Goal: Information Seeking & Learning: Learn about a topic

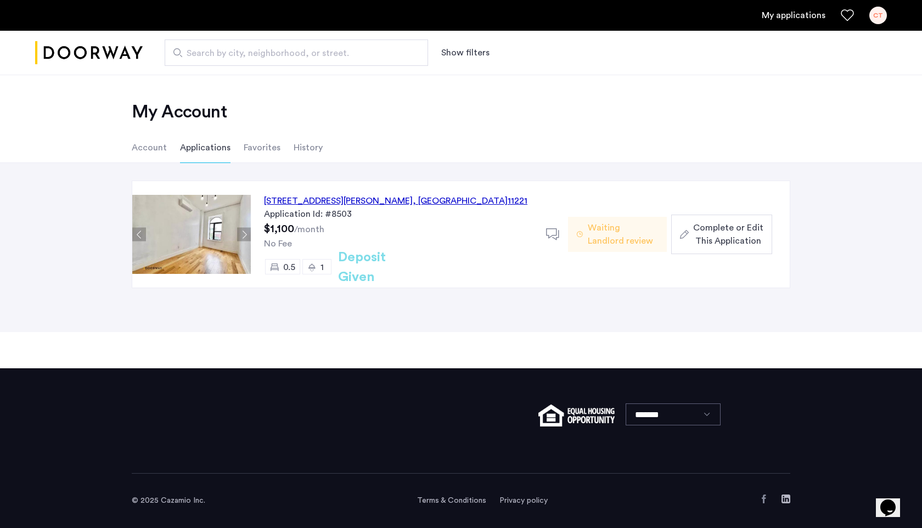
click at [199, 218] on img at bounding box center [191, 234] width 119 height 79
click at [311, 202] on div "856 Greene Avenue, Unit 2LBL, Brooklyn , NY 11221" at bounding box center [395, 200] width 263 height 13
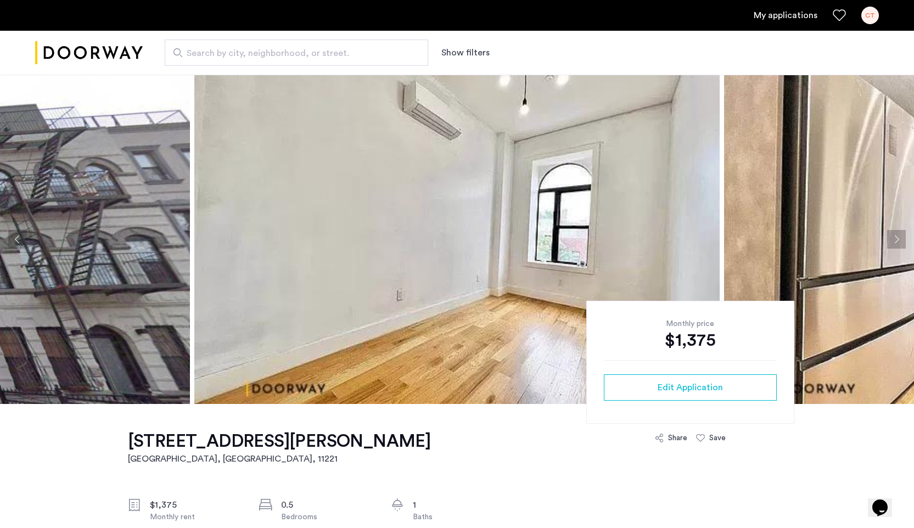
click at [474, 217] on img at bounding box center [456, 239] width 525 height 329
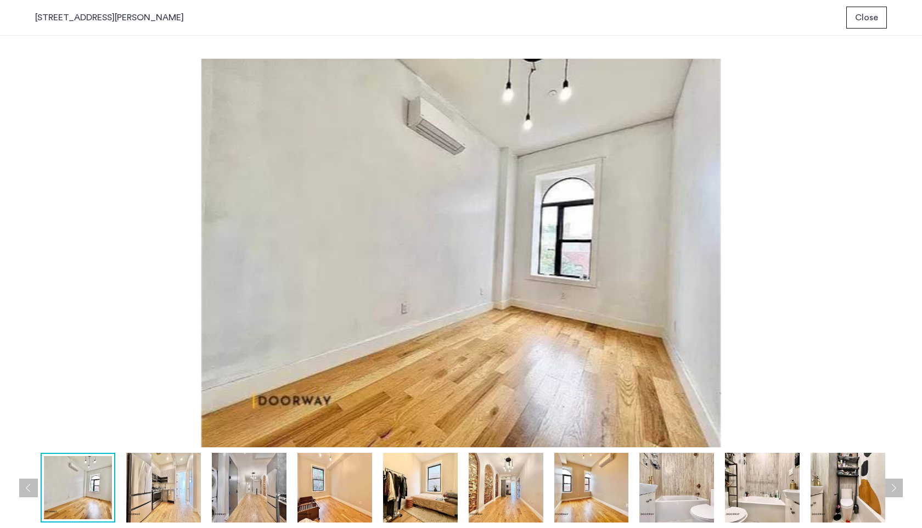
click at [191, 484] on img at bounding box center [163, 488] width 75 height 70
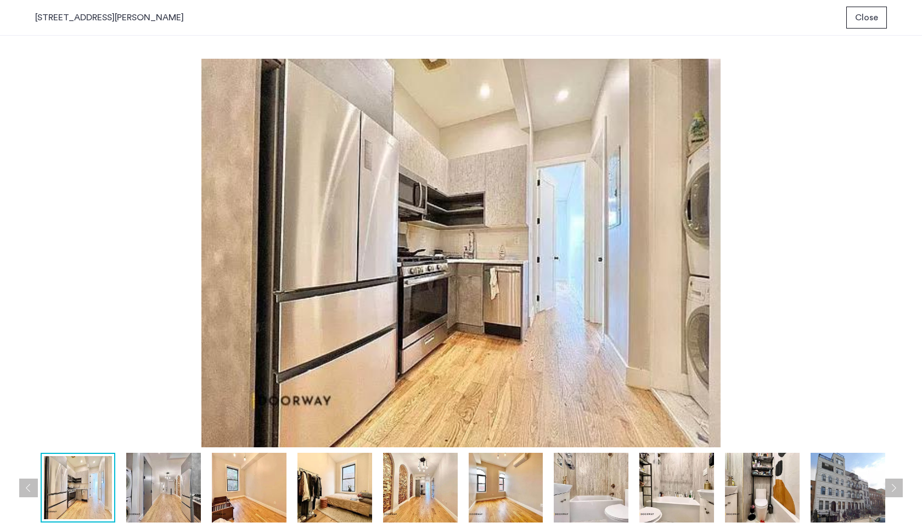
click at [263, 486] on img at bounding box center [249, 488] width 75 height 70
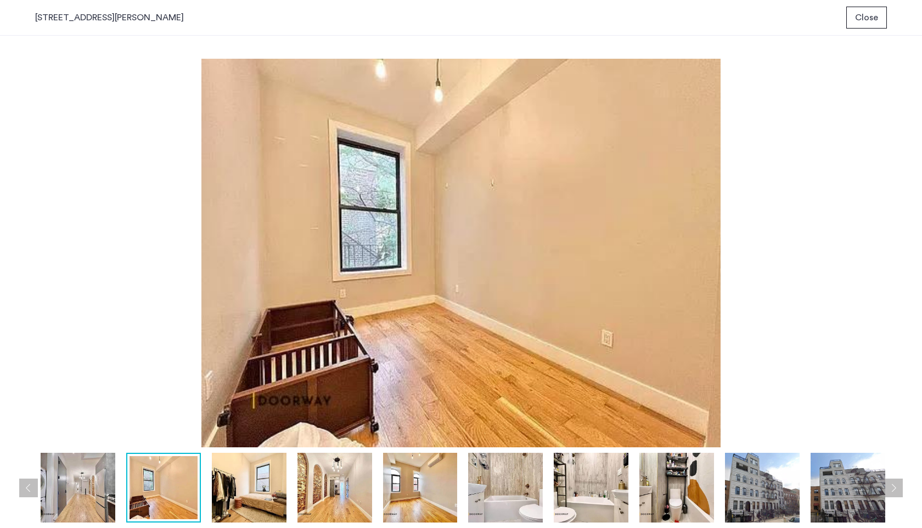
click at [326, 493] on img at bounding box center [334, 488] width 75 height 70
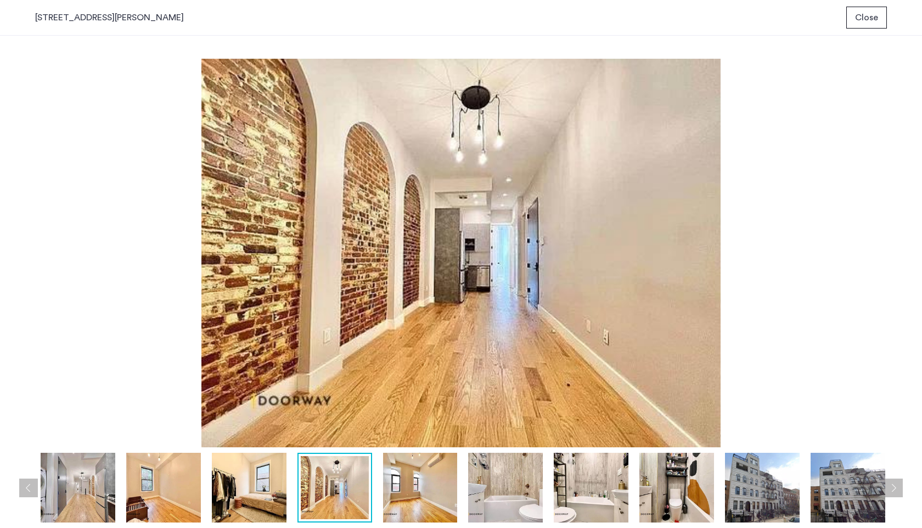
click at [273, 491] on img at bounding box center [249, 488] width 75 height 70
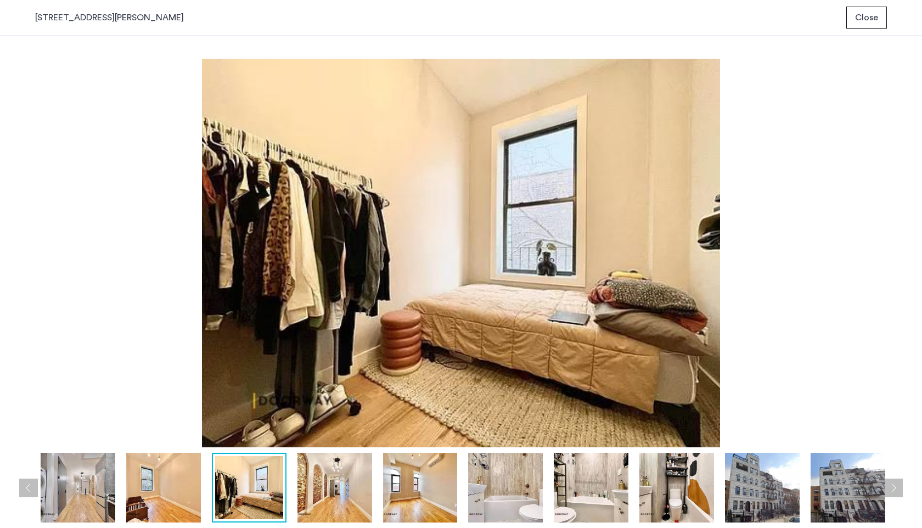
click at [343, 489] on img at bounding box center [334, 488] width 75 height 70
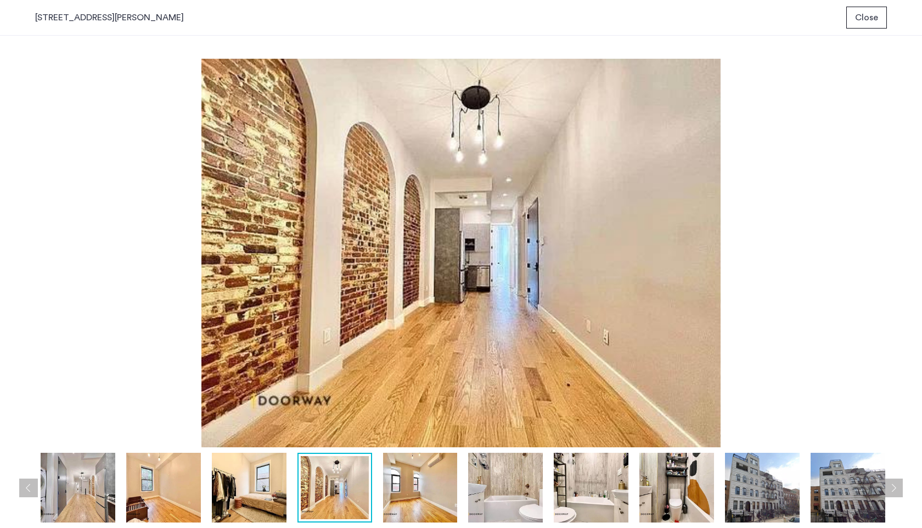
click at [396, 485] on img at bounding box center [420, 488] width 75 height 70
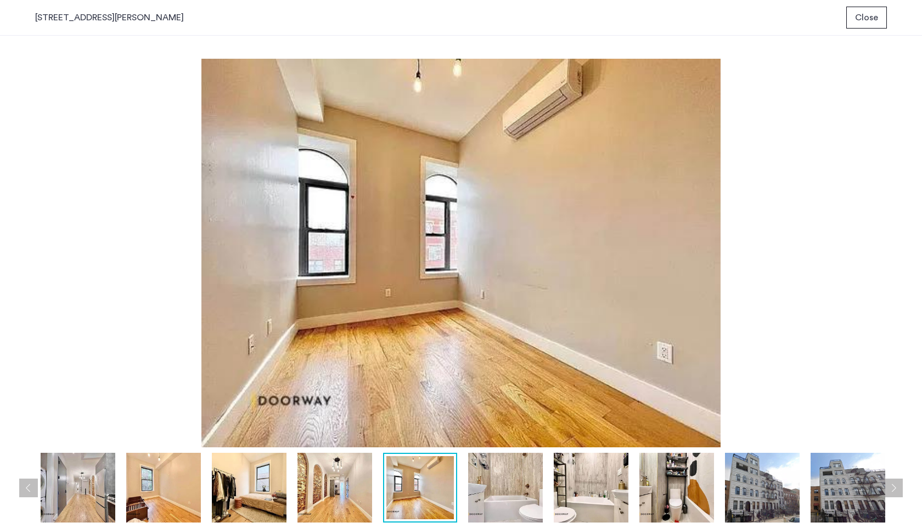
click at [471, 489] on img at bounding box center [505, 488] width 75 height 70
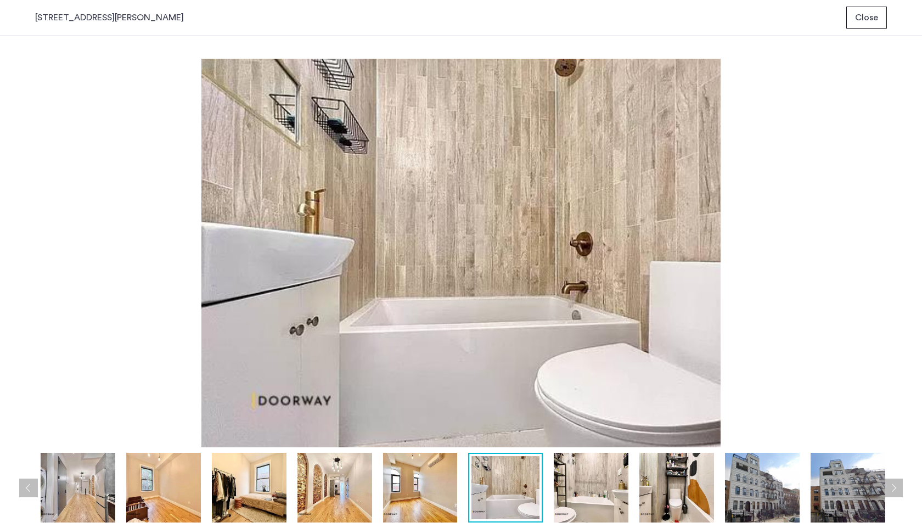
click at [584, 494] on img at bounding box center [591, 488] width 75 height 70
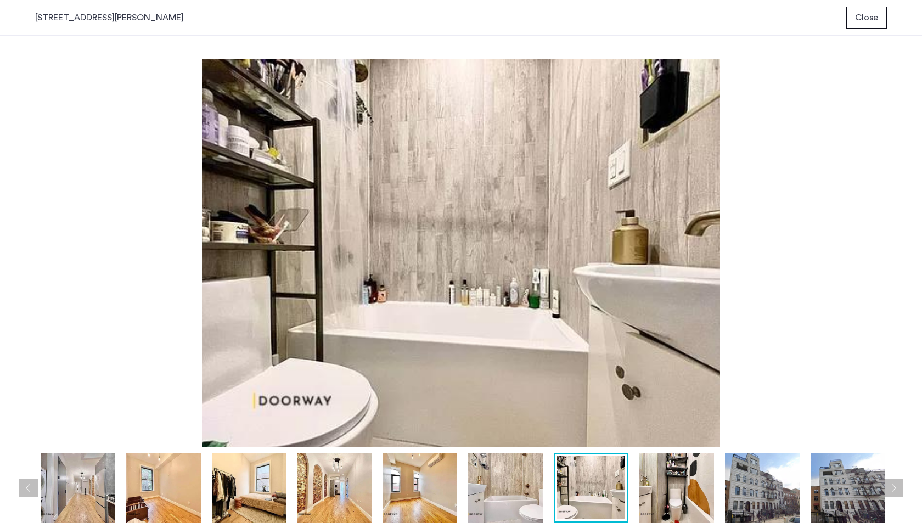
click at [679, 506] on img at bounding box center [676, 488] width 75 height 70
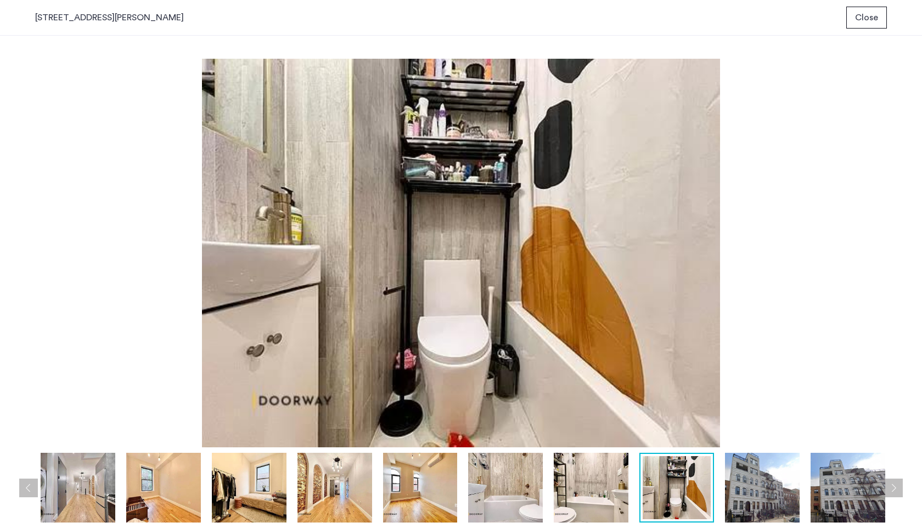
click at [239, 487] on img at bounding box center [249, 488] width 75 height 70
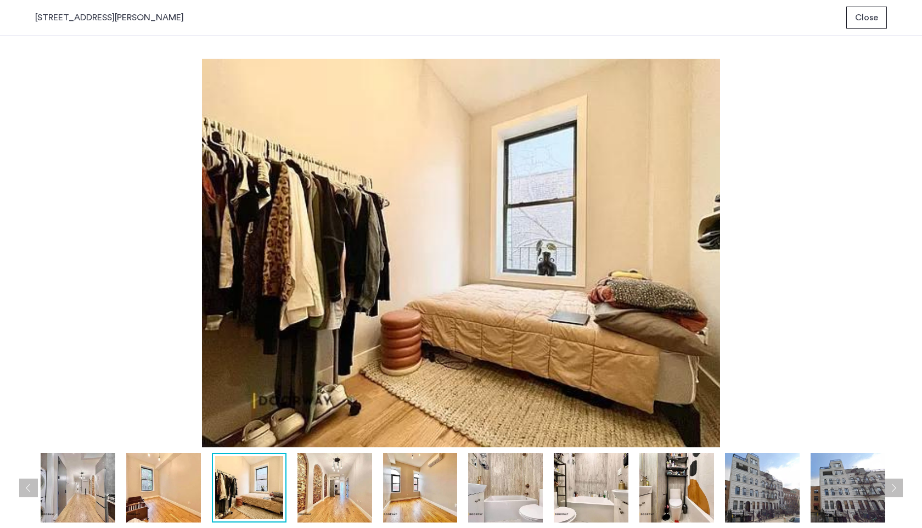
click at [346, 494] on img at bounding box center [334, 488] width 75 height 70
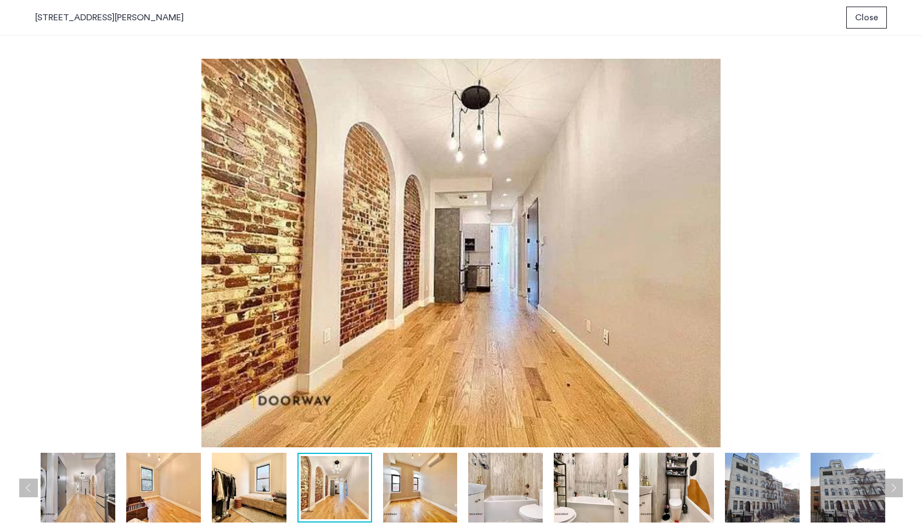
click at [182, 494] on img at bounding box center [163, 488] width 75 height 70
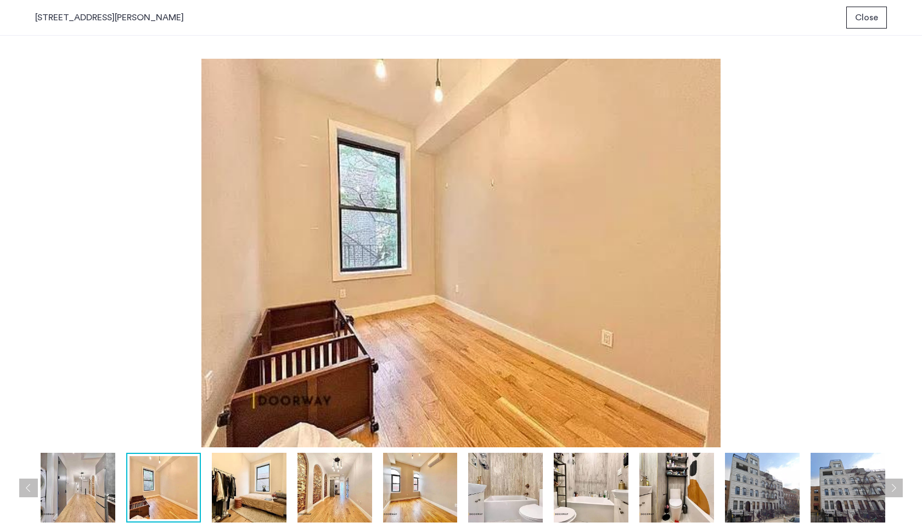
click at [277, 481] on img at bounding box center [249, 488] width 75 height 70
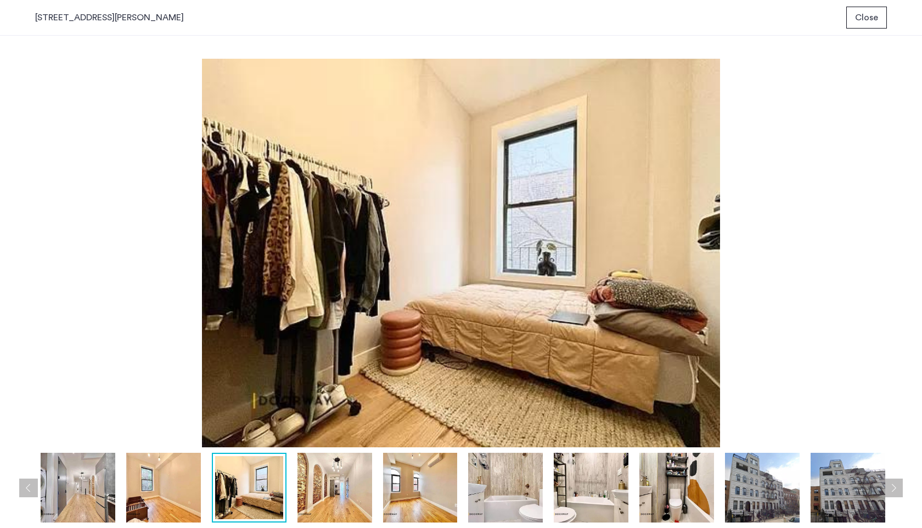
click at [338, 484] on img at bounding box center [334, 488] width 75 height 70
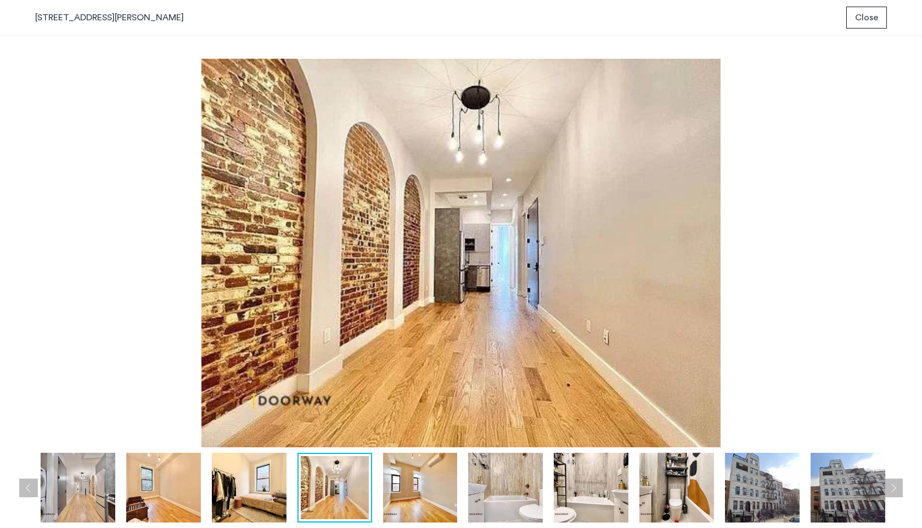
click at [388, 477] on img at bounding box center [420, 488] width 75 height 70
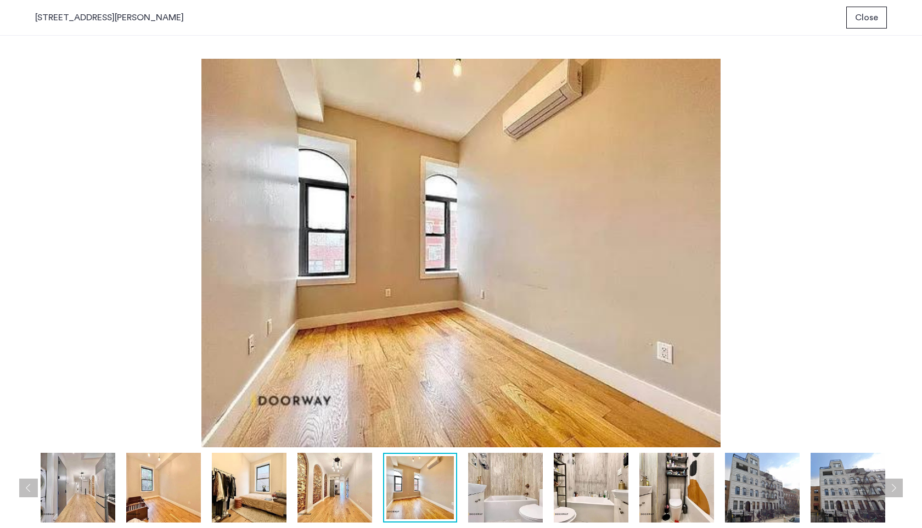
click at [38, 469] on div at bounding box center [378, 488] width 1029 height 70
click at [76, 467] on img at bounding box center [78, 488] width 75 height 70
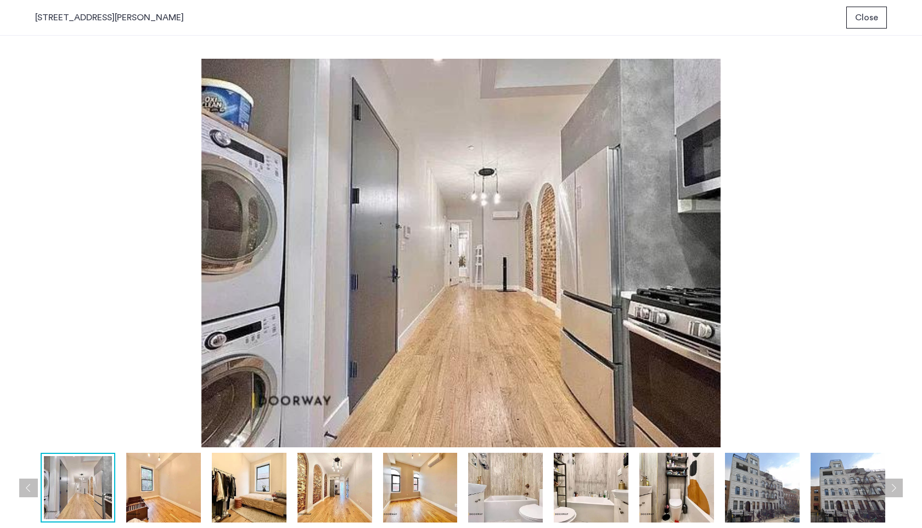
click at [712, 497] on img at bounding box center [676, 488] width 75 height 70
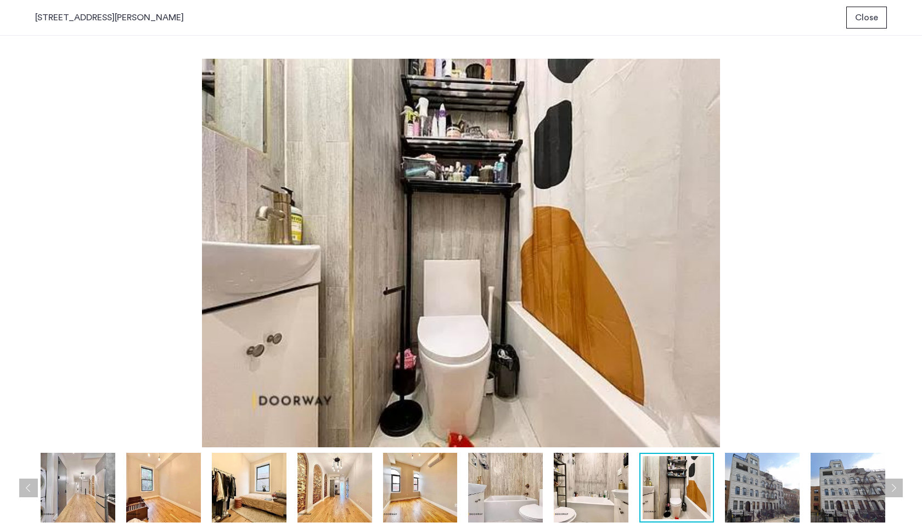
click at [607, 483] on img at bounding box center [591, 488] width 75 height 70
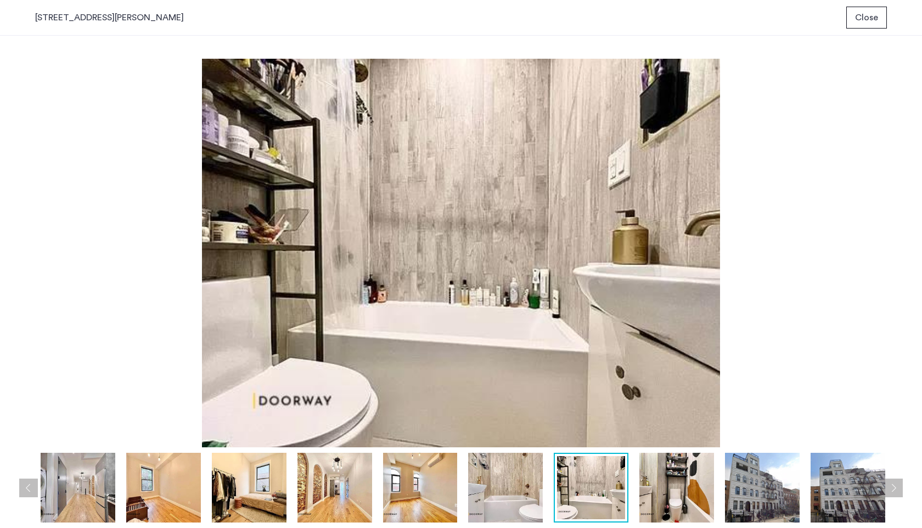
click at [525, 482] on img at bounding box center [505, 488] width 75 height 70
